Goal: Task Accomplishment & Management: Use online tool/utility

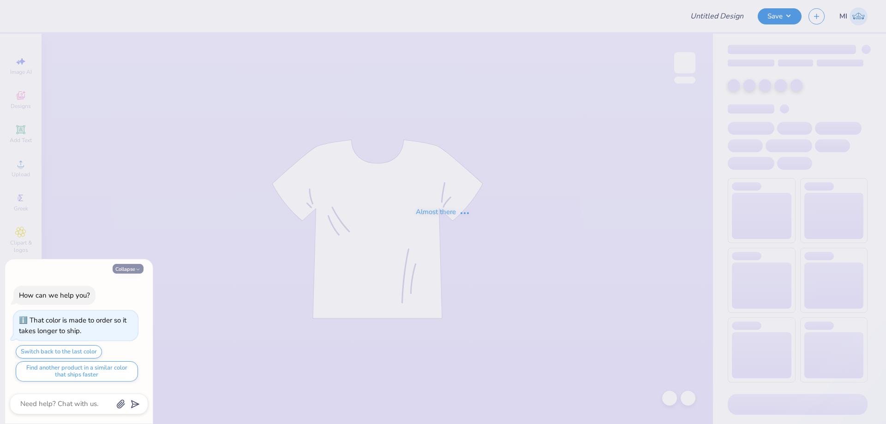
click at [132, 268] on button "Collapse" at bounding box center [128, 269] width 31 height 10
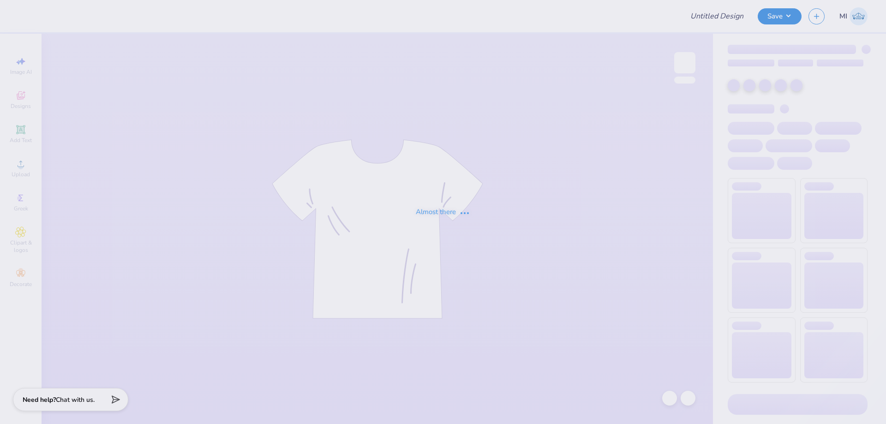
type textarea "x"
type input "FPS239584"
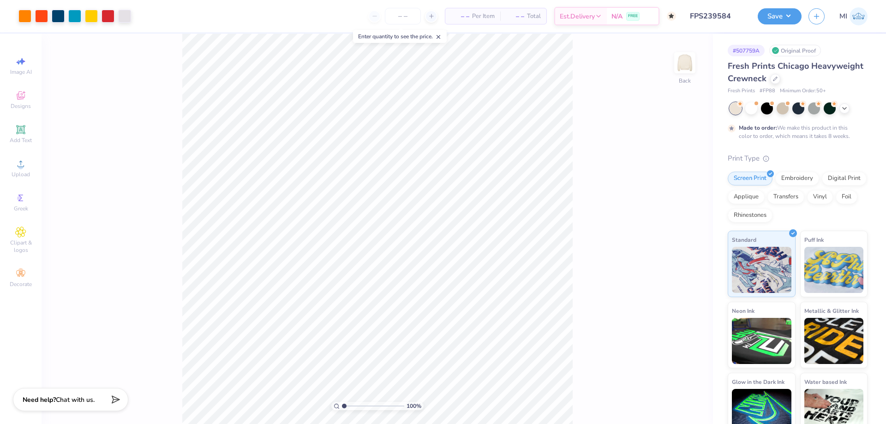
type input "1.93"
click at [350, 405] on input "range" at bounding box center [373, 406] width 62 height 8
type input "11.50"
type input "2.12"
type input "3.00"
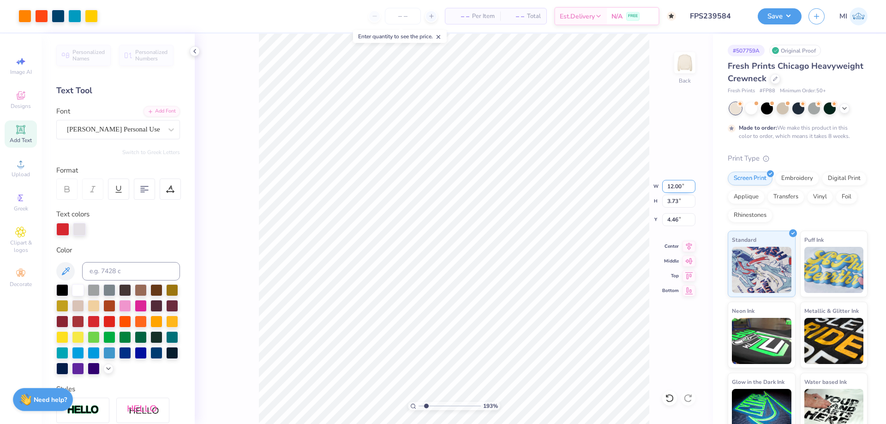
click at [678, 188] on input "12.00" at bounding box center [678, 186] width 33 height 13
click at [21, 164] on icon at bounding box center [21, 164] width 6 height 6
drag, startPoint x: 682, startPoint y: 218, endPoint x: 624, endPoint y: 221, distance: 58.6
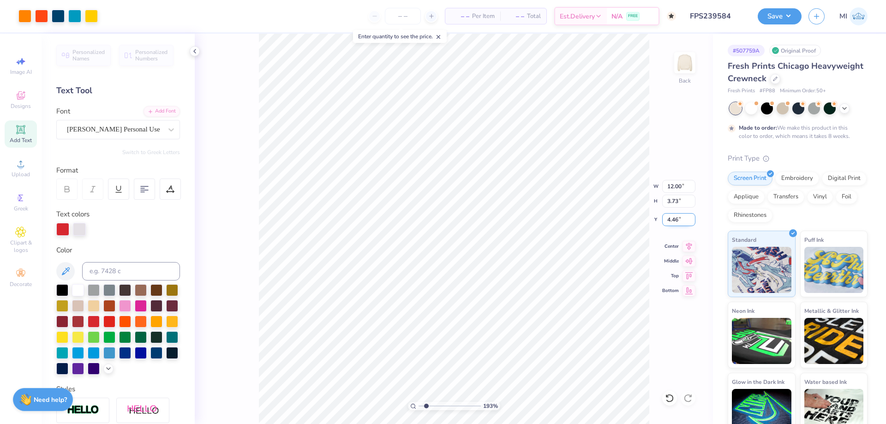
click at [662, 221] on input "4.46" at bounding box center [678, 219] width 33 height 13
click at [20, 170] on div "Upload" at bounding box center [21, 168] width 32 height 27
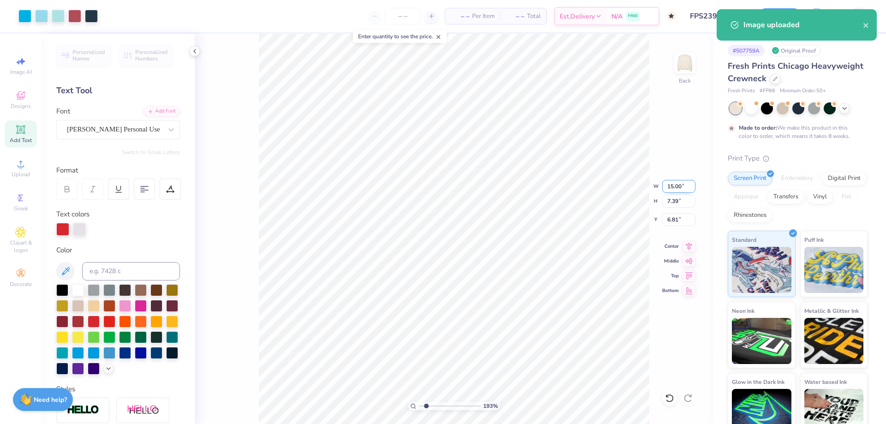
click at [674, 186] on input "15.00" at bounding box center [678, 186] width 33 height 13
click at [674, 186] on input "1" at bounding box center [678, 186] width 33 height 13
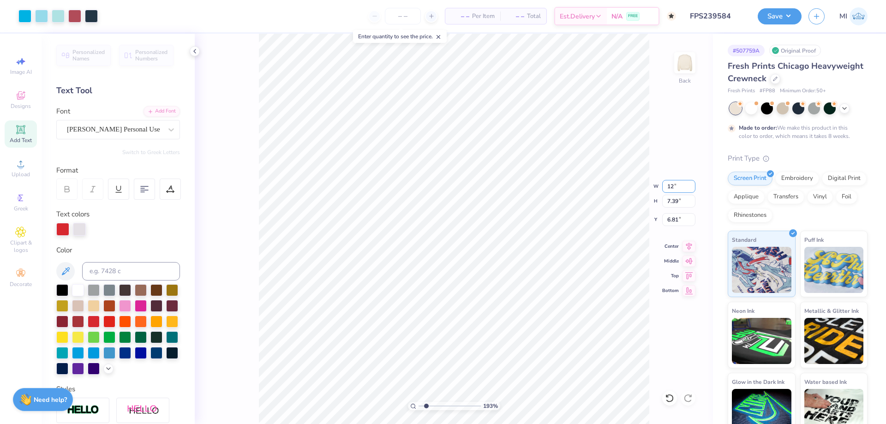
type input "12.00"
type input "5.91"
click at [672, 217] on input "7.54" at bounding box center [678, 219] width 33 height 13
click at [673, 218] on input "7.54" at bounding box center [678, 219] width 33 height 13
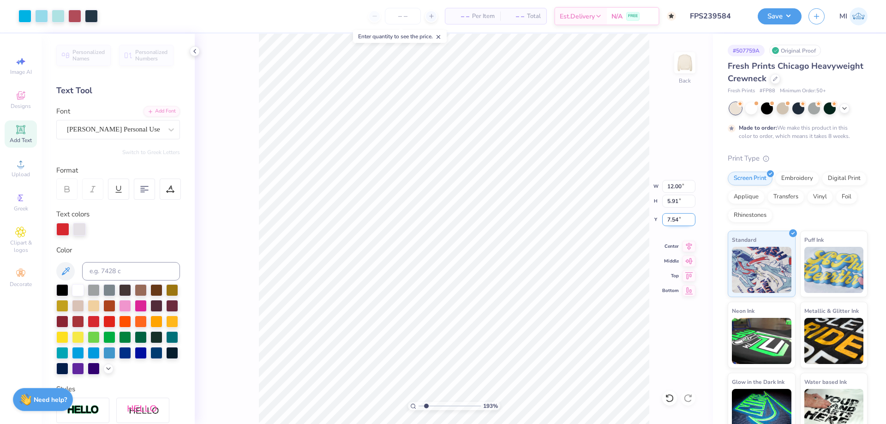
paste input "4.46"
type input "4.46"
click at [682, 223] on input "4.46" at bounding box center [678, 219] width 33 height 13
click at [683, 223] on input "4.46" at bounding box center [678, 219] width 33 height 13
click at [683, 223] on input "3" at bounding box center [678, 219] width 33 height 13
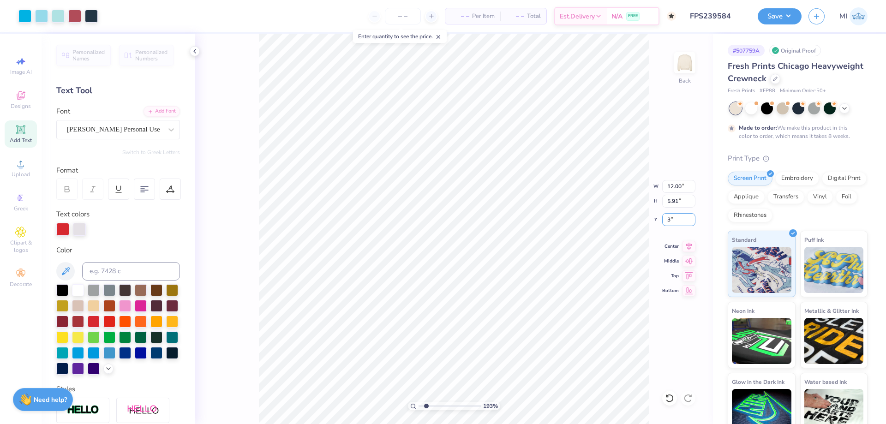
type input "3.00"
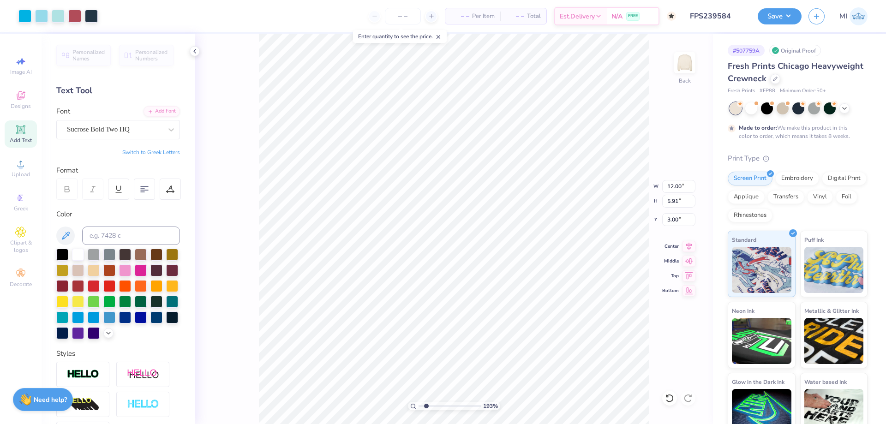
type input "12.00"
type input "5.91"
type input "3.00"
type input "7.50"
type input "0.88"
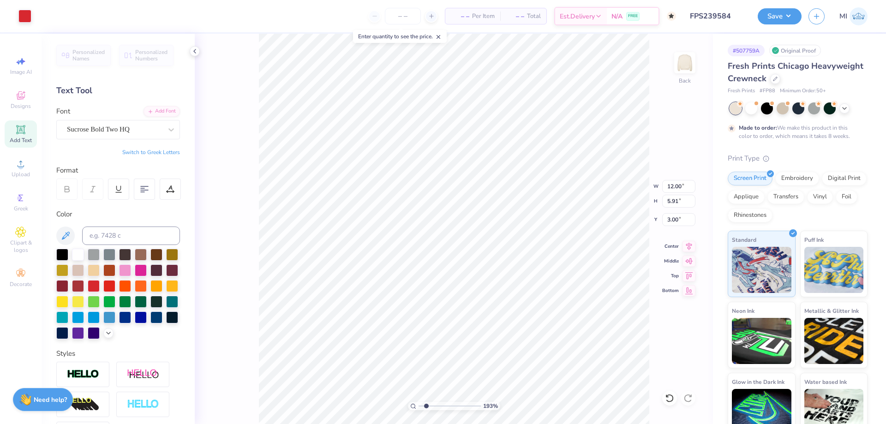
type input "9.05"
click at [120, 239] on input at bounding box center [131, 236] width 98 height 18
type input "7419"
click at [157, 112] on div "Add Font" at bounding box center [162, 110] width 36 height 11
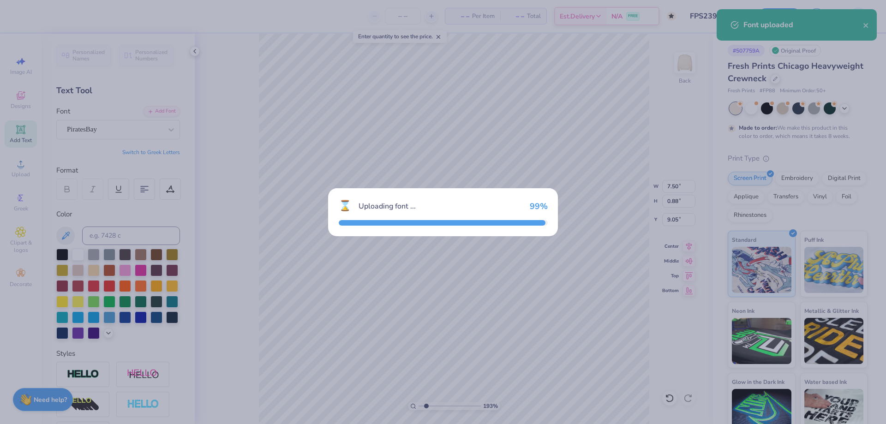
type input "8.77"
type input "0.85"
type input "9.06"
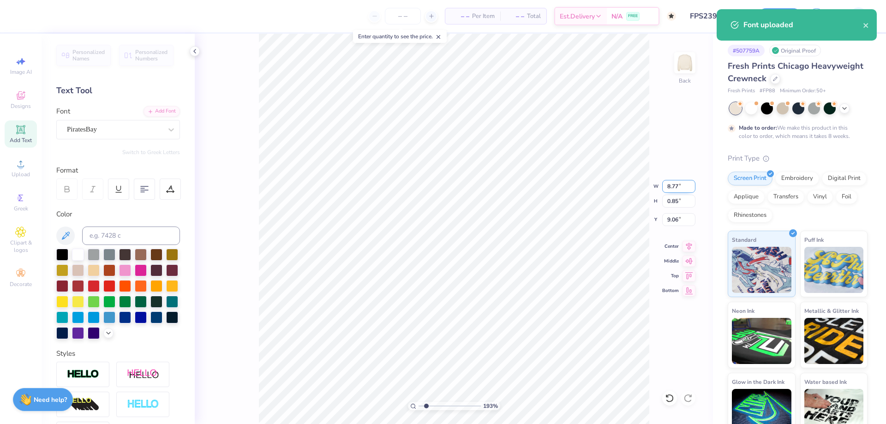
click at [680, 190] on input "8.77" at bounding box center [678, 186] width 33 height 13
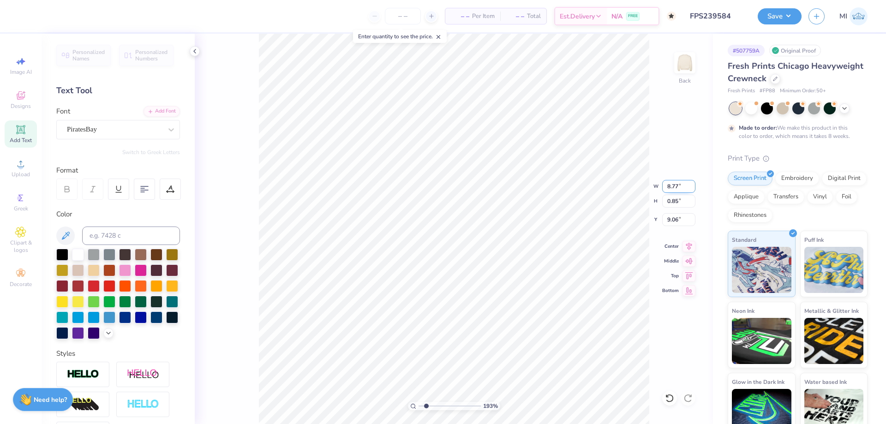
click at [680, 190] on input "8.77" at bounding box center [678, 186] width 33 height 13
type input "8.00"
type input "0.78"
type input "9.10"
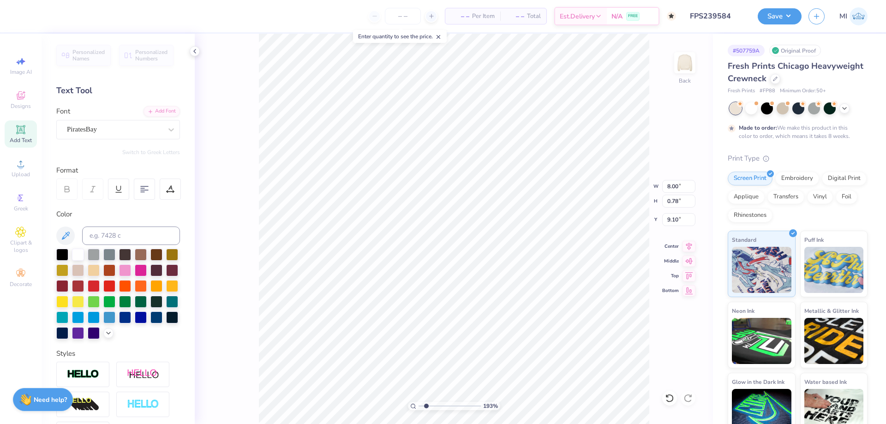
click at [414, 408] on div "193 %" at bounding box center [454, 229] width 390 height 390
drag, startPoint x: 417, startPoint y: 406, endPoint x: 406, endPoint y: 406, distance: 11.1
type input "1"
click at [419, 406] on input "range" at bounding box center [450, 406] width 62 height 8
click at [778, 11] on button "Save" at bounding box center [780, 15] width 44 height 16
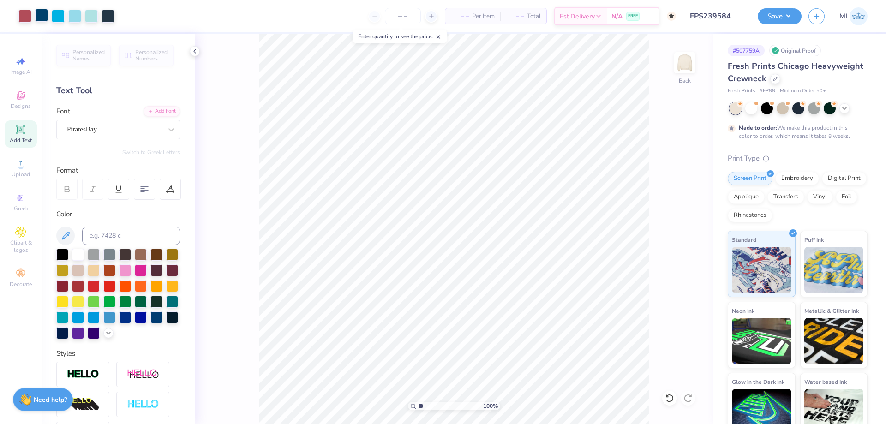
click at [41, 15] on div at bounding box center [41, 15] width 13 height 13
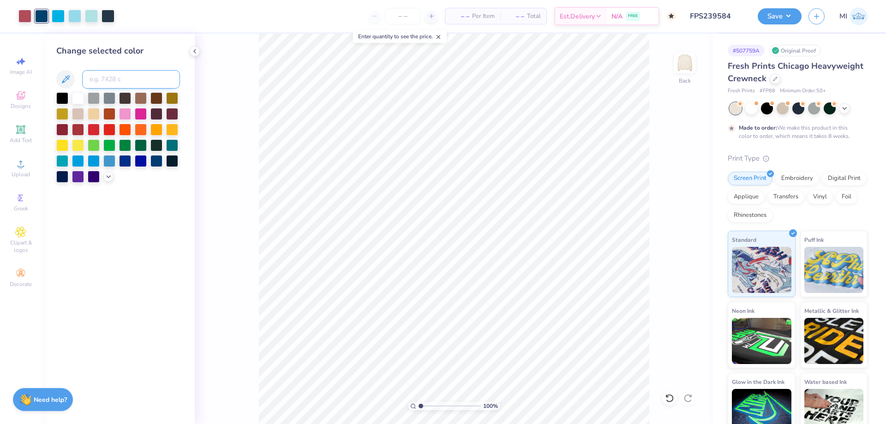
click at [136, 80] on input at bounding box center [131, 79] width 98 height 18
type input "7546"
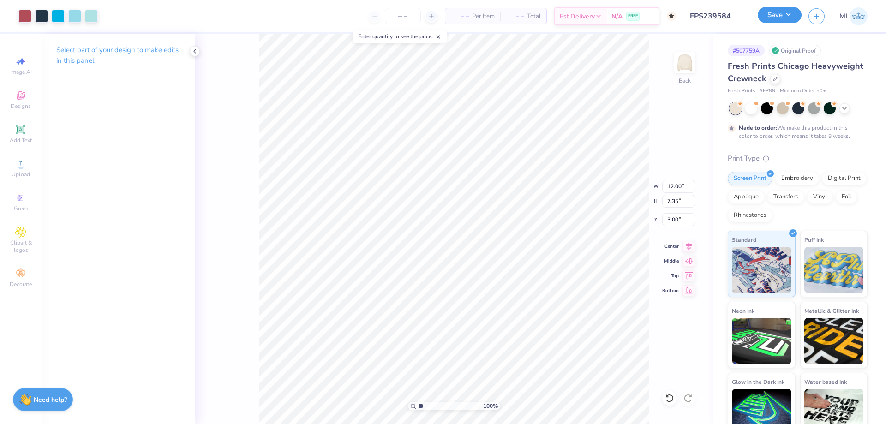
click at [788, 22] on button "Save" at bounding box center [780, 15] width 44 height 16
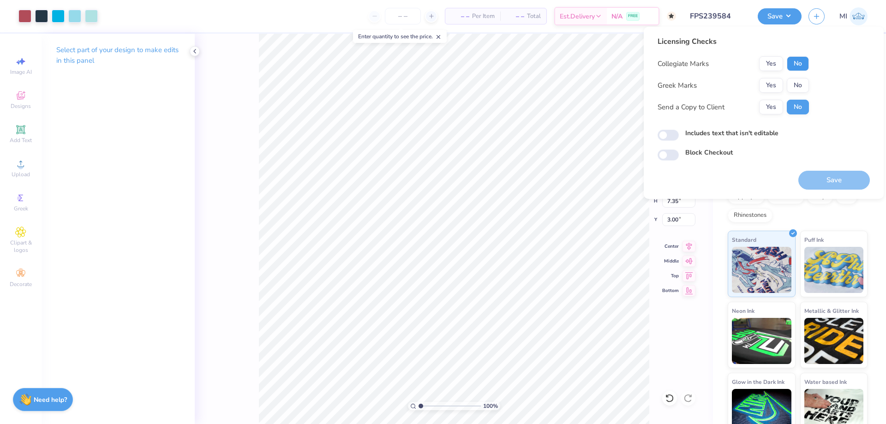
click at [796, 66] on button "No" at bounding box center [798, 63] width 22 height 15
click at [774, 81] on button "Yes" at bounding box center [771, 85] width 24 height 15
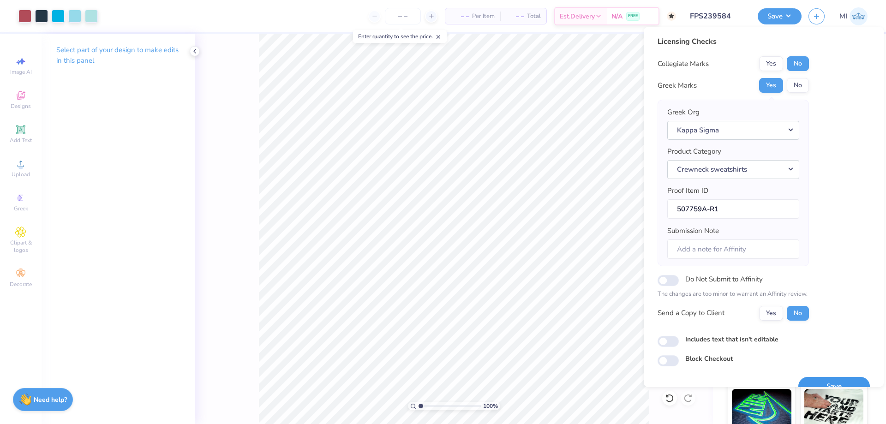
click at [829, 380] on button "Save" at bounding box center [834, 386] width 72 height 19
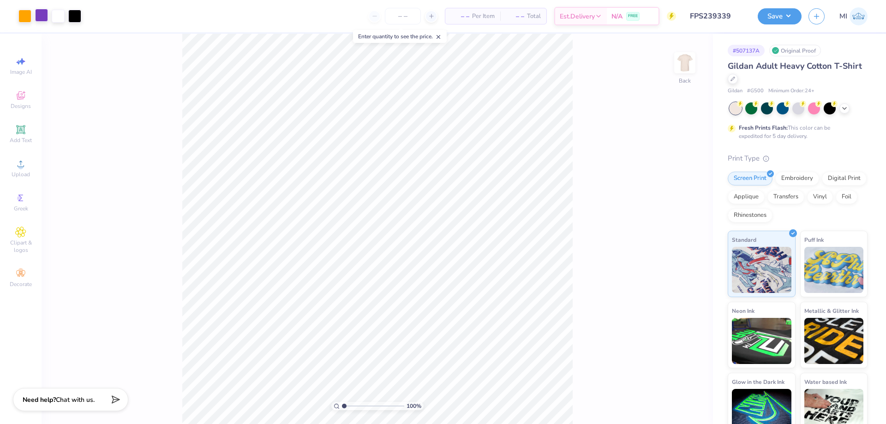
click at [41, 18] on div at bounding box center [41, 15] width 13 height 13
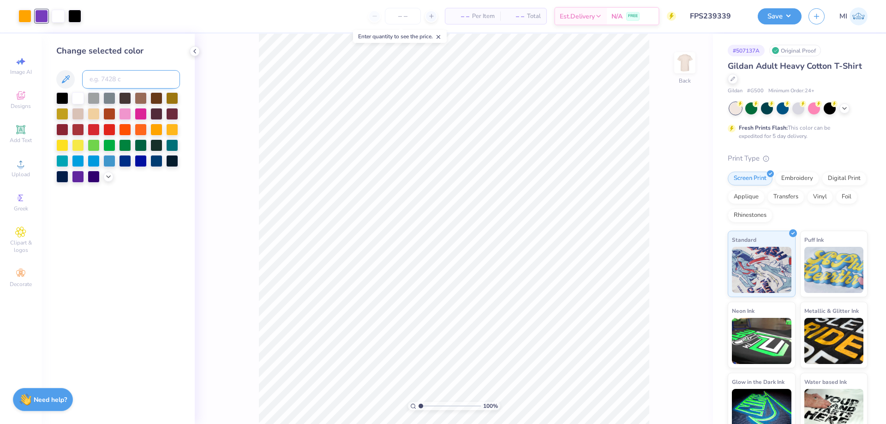
click at [138, 82] on input at bounding box center [131, 79] width 98 height 18
type input "265"
click at [24, 15] on div at bounding box center [24, 15] width 13 height 13
click at [113, 86] on input at bounding box center [131, 79] width 98 height 18
type input "7564"
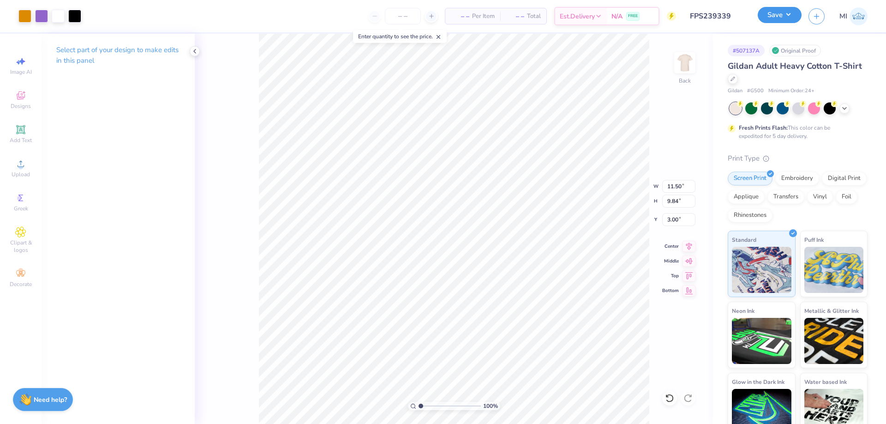
click at [784, 24] on div "Save" at bounding box center [780, 16] width 44 height 16
click at [779, 17] on button "Save" at bounding box center [780, 15] width 44 height 16
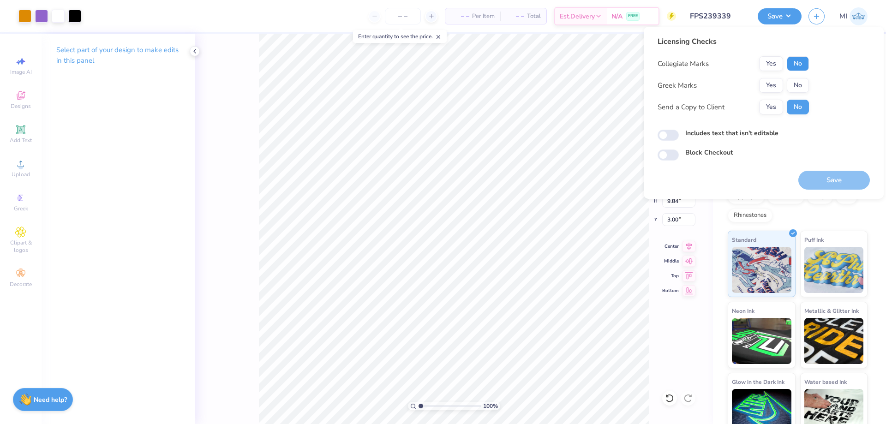
click at [795, 66] on button "No" at bounding box center [798, 63] width 22 height 15
click at [770, 86] on button "Yes" at bounding box center [771, 85] width 24 height 15
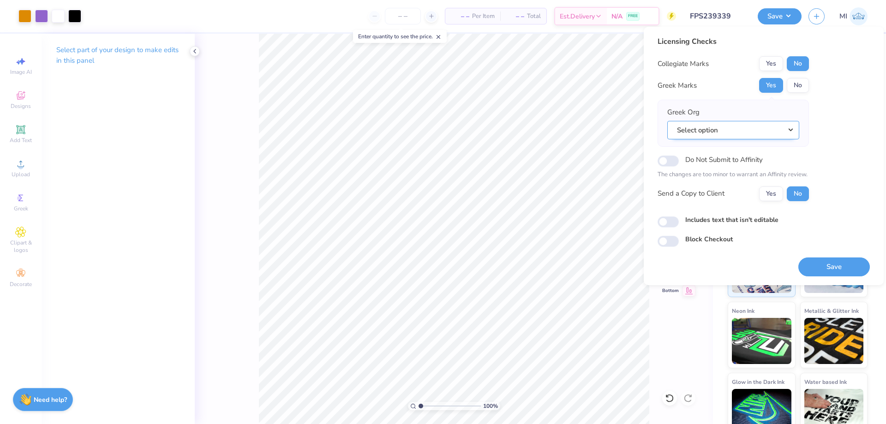
click at [771, 129] on button "Select option" at bounding box center [733, 130] width 132 height 19
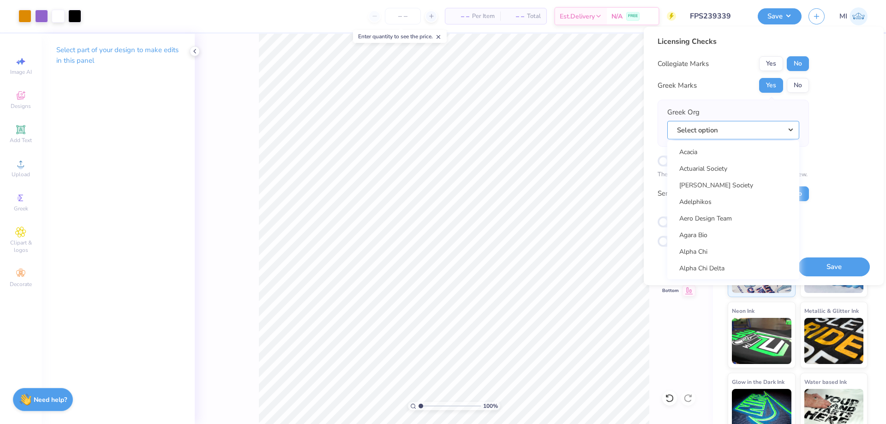
click at [733, 131] on button "Select option" at bounding box center [733, 130] width 132 height 19
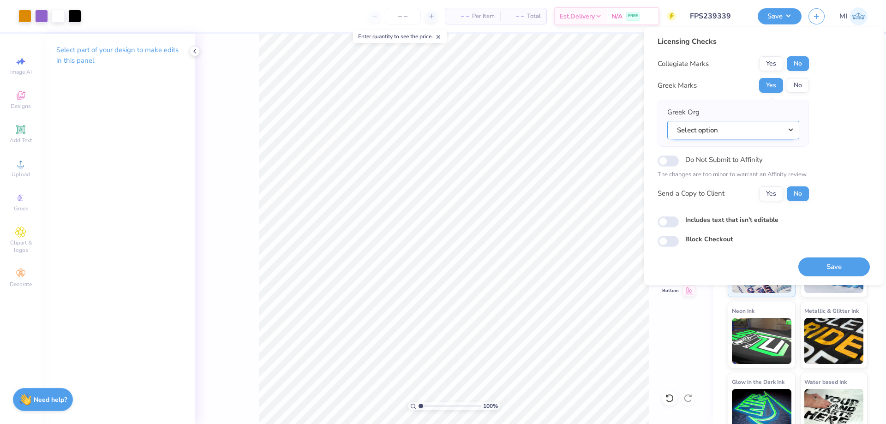
click at [733, 131] on button "Select option" at bounding box center [733, 130] width 132 height 19
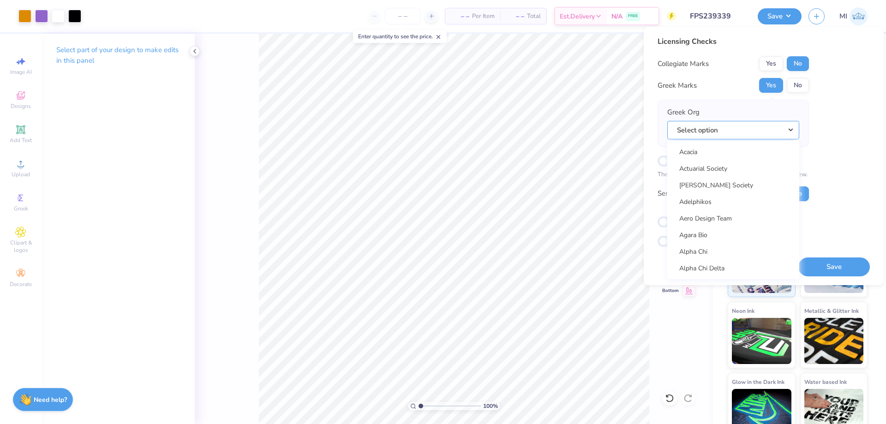
click at [736, 131] on button "Select option" at bounding box center [733, 130] width 132 height 19
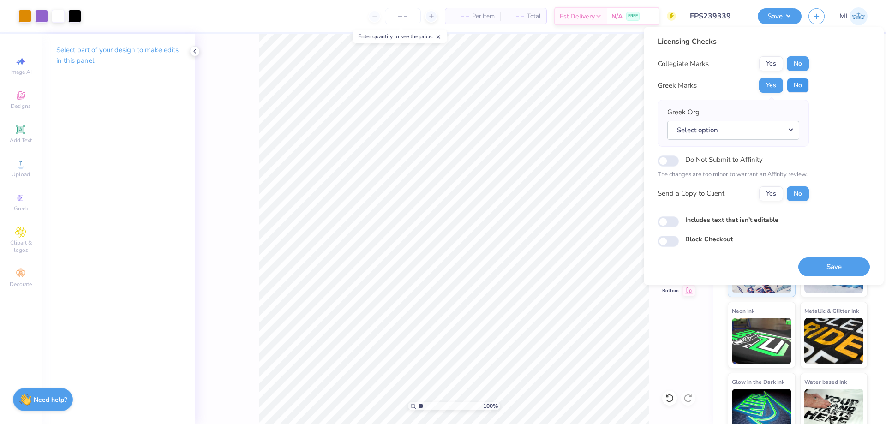
click at [793, 81] on button "No" at bounding box center [798, 85] width 22 height 15
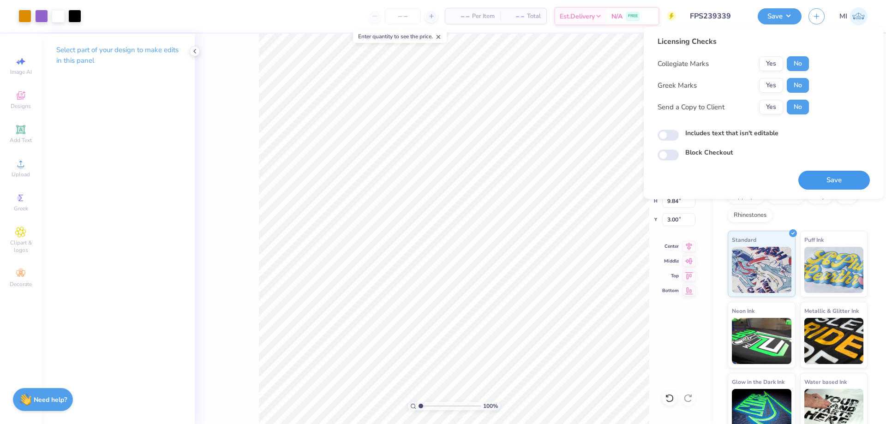
click at [846, 179] on button "Save" at bounding box center [834, 180] width 72 height 19
